Goal: Information Seeking & Learning: Check status

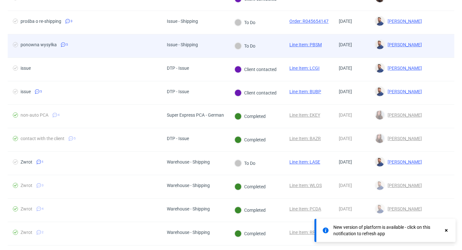
scroll to position [554, 0]
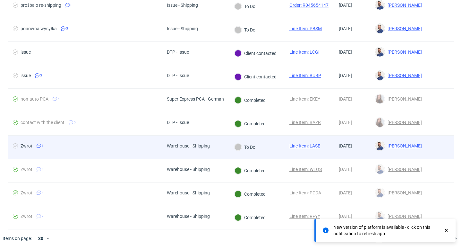
click at [300, 145] on link "Line Item: LASE" at bounding box center [304, 145] width 31 height 5
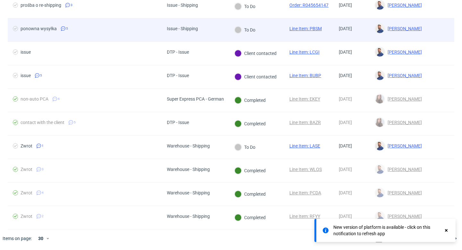
click at [189, 30] on div "Issue - Shipping" at bounding box center [182, 28] width 31 height 5
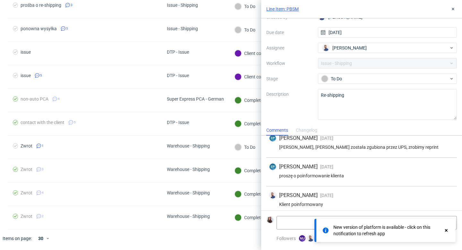
scroll to position [68, 0]
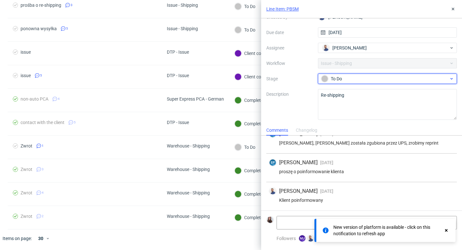
click at [400, 80] on div "To Do" at bounding box center [385, 78] width 128 height 7
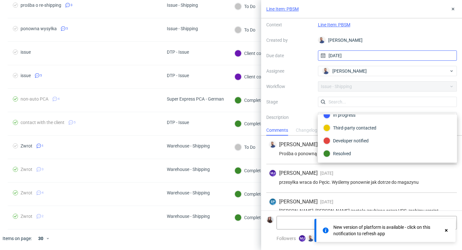
scroll to position [0, 0]
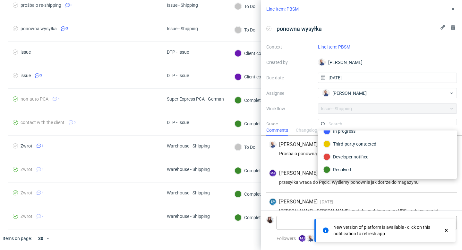
click at [293, 11] on link "Line Item: PBSM" at bounding box center [282, 9] width 32 height 6
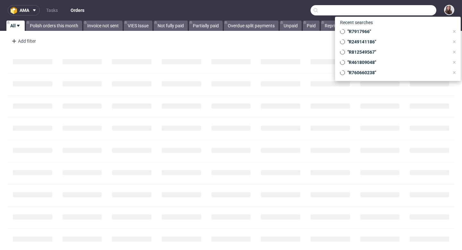
click at [402, 13] on input "text" at bounding box center [373, 10] width 126 height 10
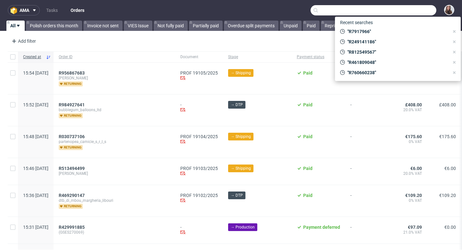
paste input "R107411132"
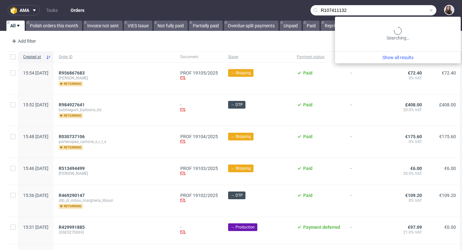
type input "R107411132"
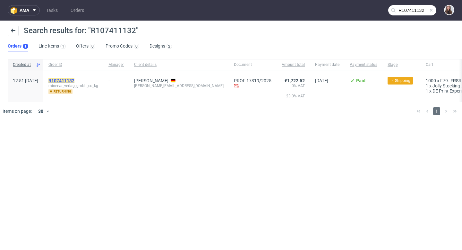
click at [74, 78] on mark "R107411132" at bounding box center [61, 80] width 26 height 5
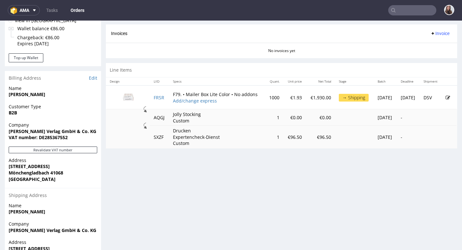
scroll to position [280, 0]
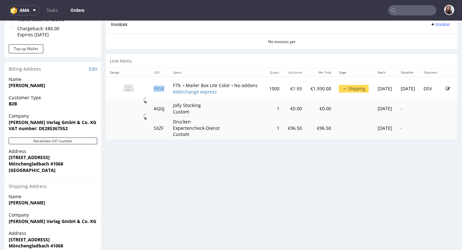
click at [158, 91] on td "FRSR" at bounding box center [159, 88] width 19 height 24
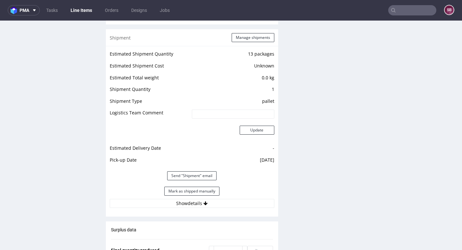
scroll to position [691, 0]
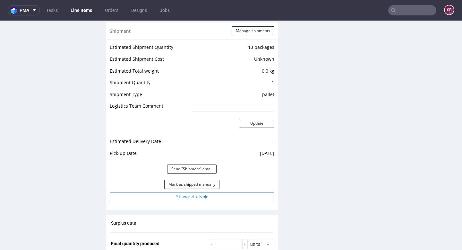
click at [191, 194] on button "Show details" at bounding box center [192, 196] width 165 height 9
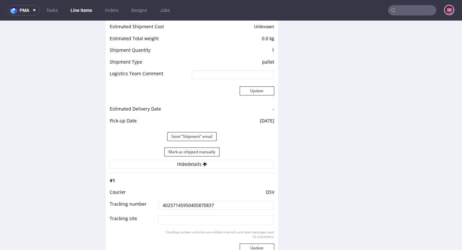
scroll to position [734, 0]
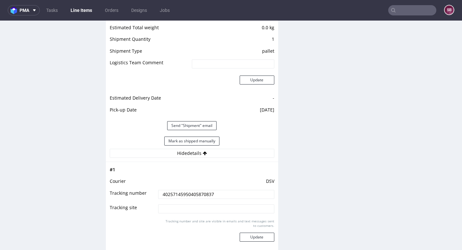
drag, startPoint x: 215, startPoint y: 193, endPoint x: 161, endPoint y: 194, distance: 53.9
click at [161, 194] on input "40257145950405870837" at bounding box center [216, 194] width 116 height 9
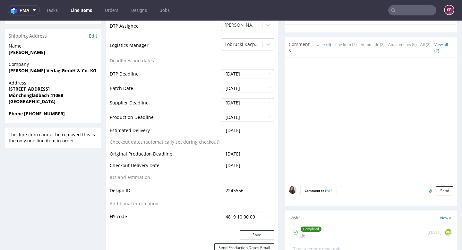
scroll to position [184, 0]
